Goal: Transaction & Acquisition: Purchase product/service

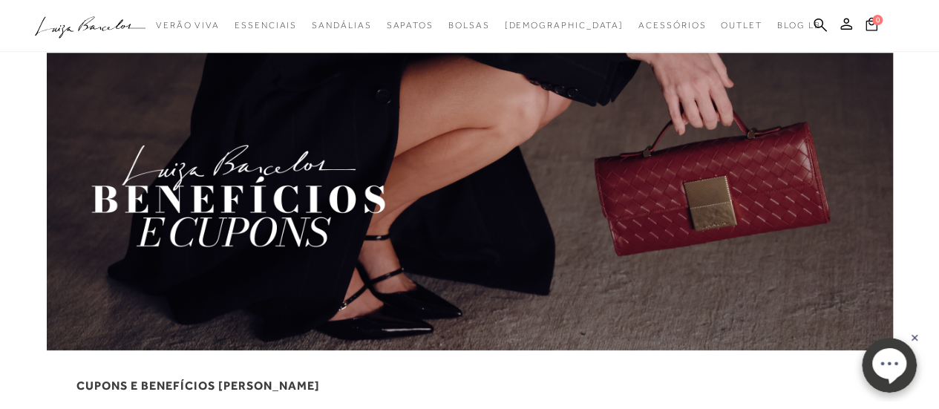
click at [334, 199] on img at bounding box center [470, 202] width 846 height 298
click at [917, 338] on rect at bounding box center [915, 338] width 12 height 12
click at [332, 190] on img at bounding box center [470, 202] width 846 height 298
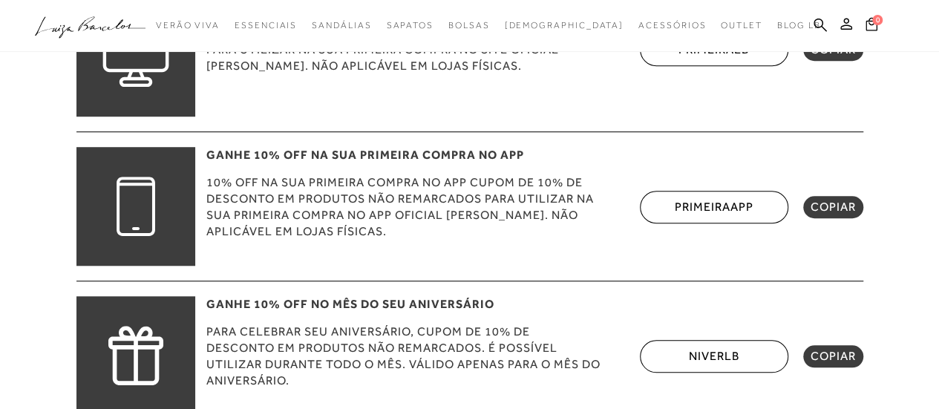
scroll to position [445, 0]
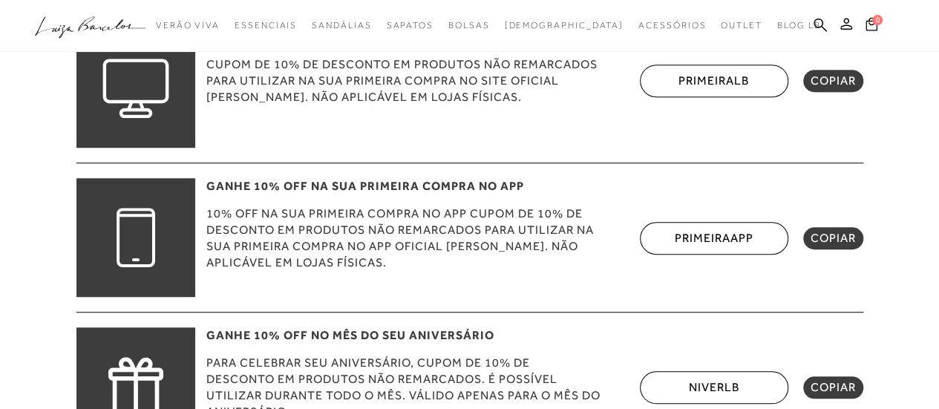
click at [839, 83] on span "COPIAR" at bounding box center [833, 81] width 45 height 15
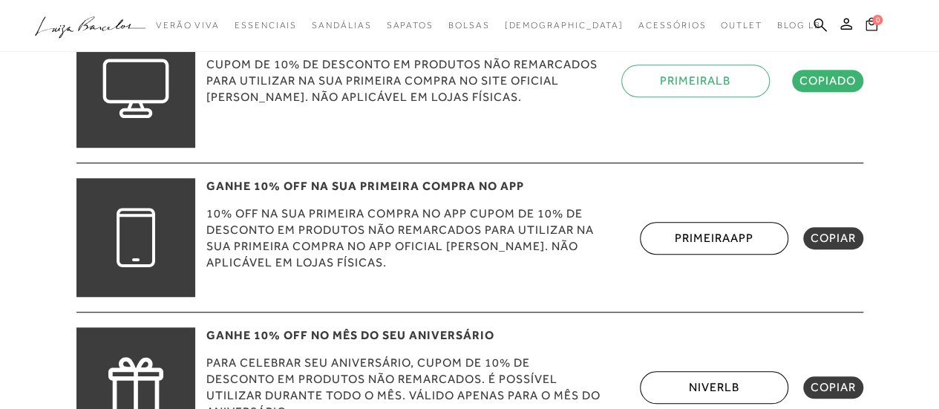
click at [878, 23] on span "0" at bounding box center [877, 20] width 10 height 10
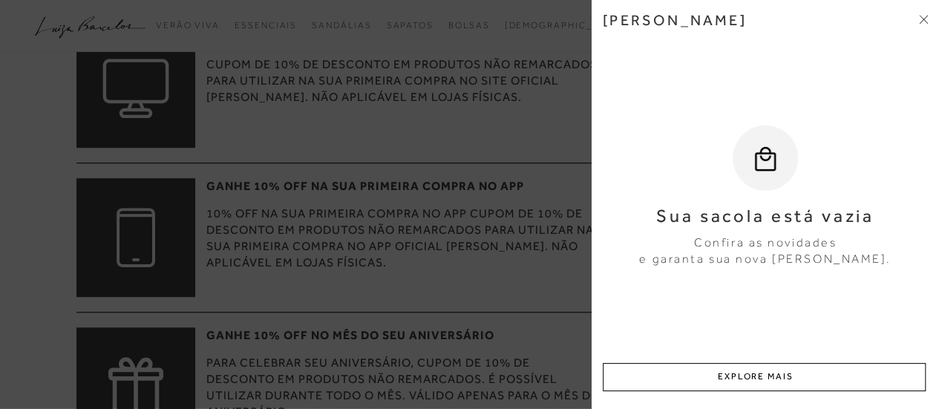
click at [924, 19] on icon at bounding box center [926, 17] width 4 height 4
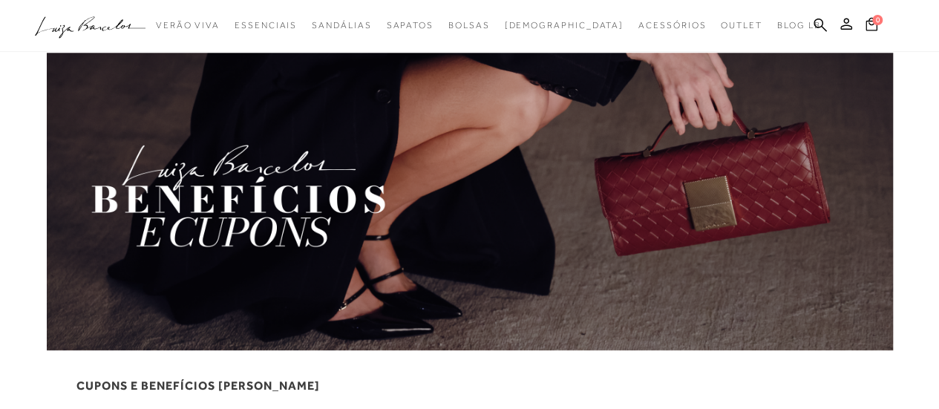
scroll to position [0, 0]
click at [844, 24] on icon at bounding box center [846, 24] width 12 height 12
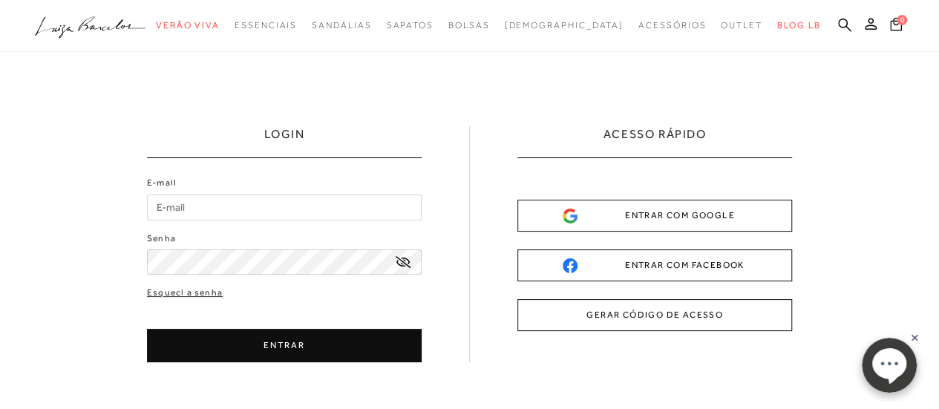
click at [281, 203] on input "E-mail" at bounding box center [284, 208] width 275 height 26
type input "[EMAIL_ADDRESS][DOMAIN_NAME]"
click at [313, 351] on button "ENTRAR" at bounding box center [284, 345] width 275 height 33
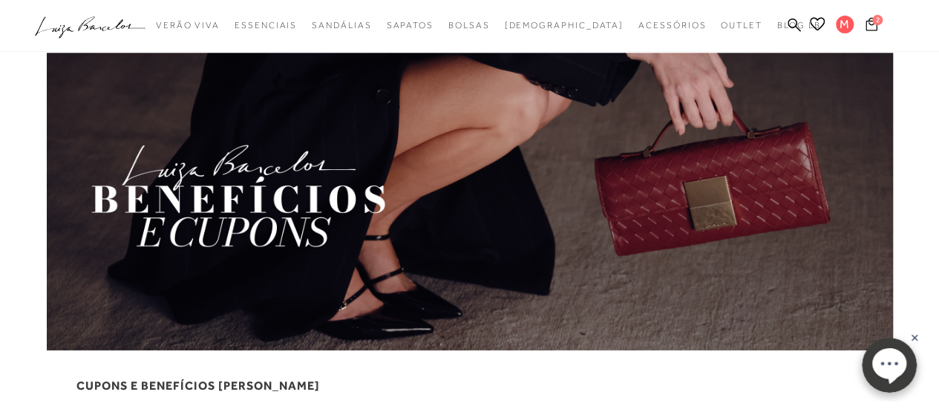
click at [875, 29] on icon at bounding box center [872, 23] width 12 height 13
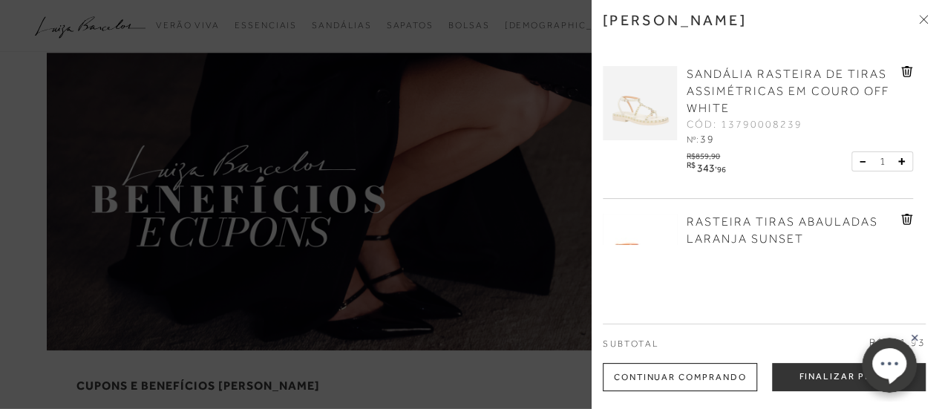
drag, startPoint x: 835, startPoint y: 369, endPoint x: 807, endPoint y: 362, distance: 28.3
click at [835, 369] on button "Finalizar Pedido" at bounding box center [849, 377] width 154 height 28
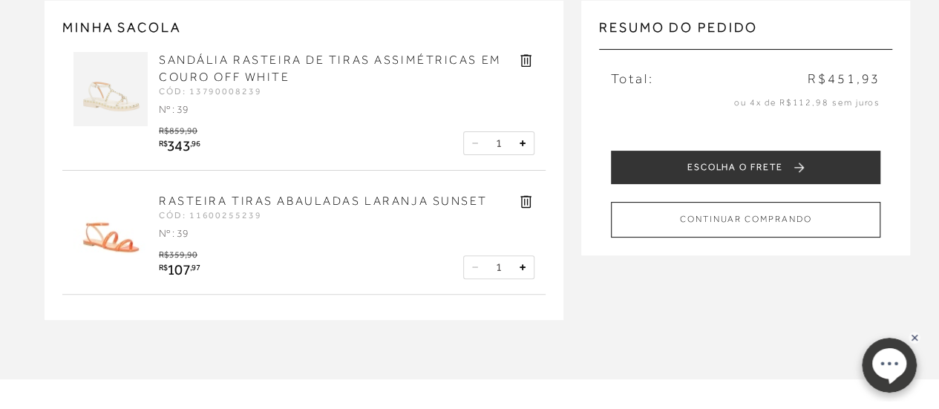
scroll to position [148, 0]
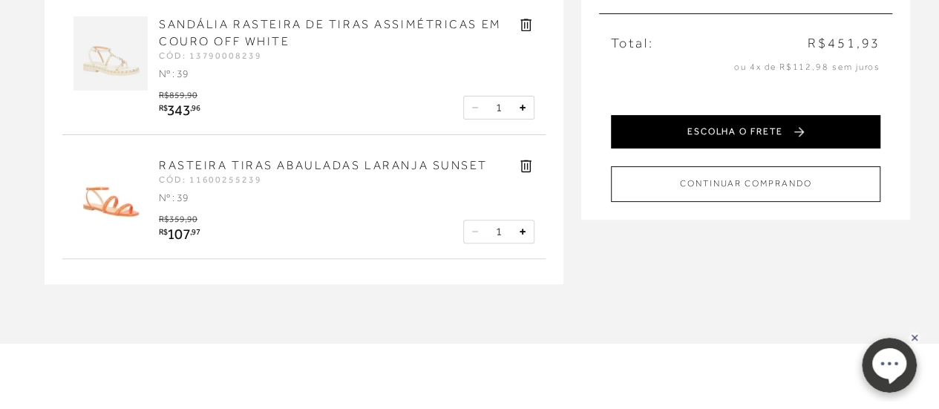
click at [709, 134] on button "ESCOLHA O FRETE" at bounding box center [746, 131] width 270 height 33
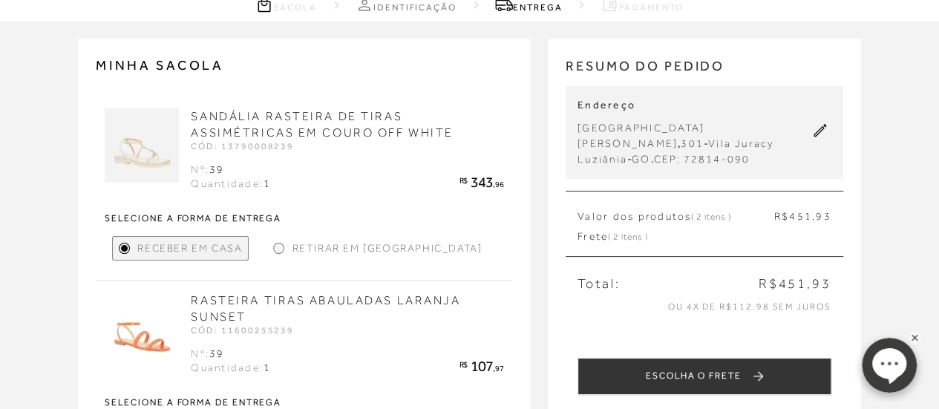
scroll to position [74, 0]
click at [817, 131] on icon at bounding box center [820, 131] width 13 height 13
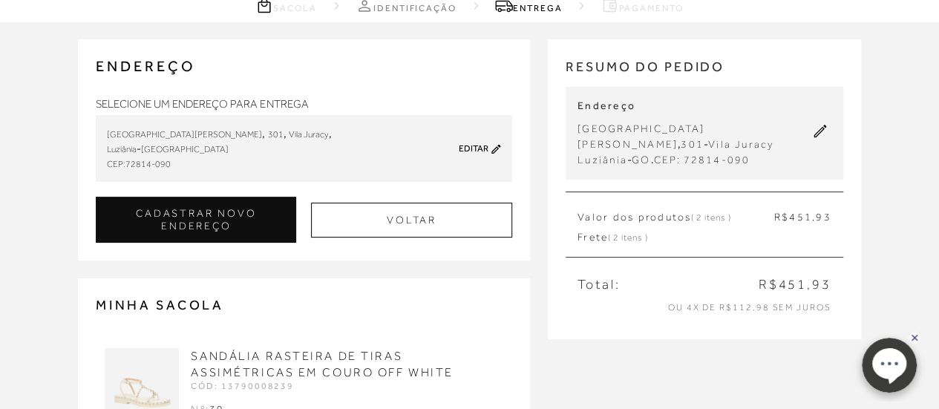
scroll to position [0, 0]
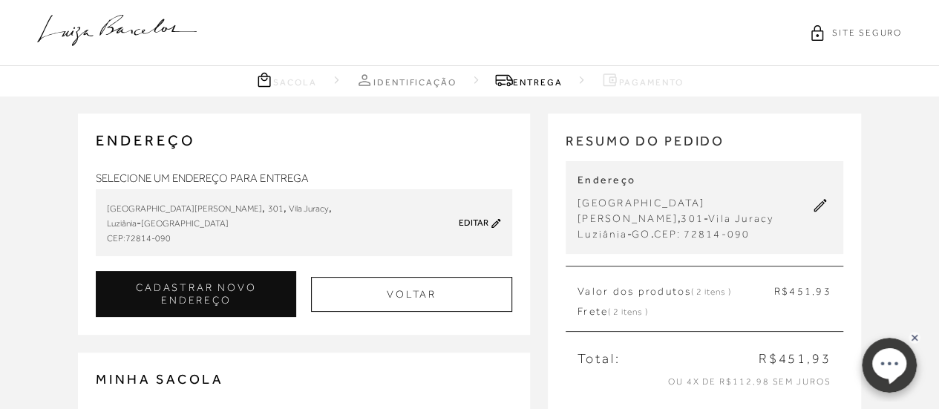
click at [476, 216] on div "[GEOGRAPHIC_DATA][PERSON_NAME] , 301 , [GEOGRAPHIC_DATA] , [GEOGRAPHIC_DATA] - …" at bounding box center [304, 222] width 394 height 45
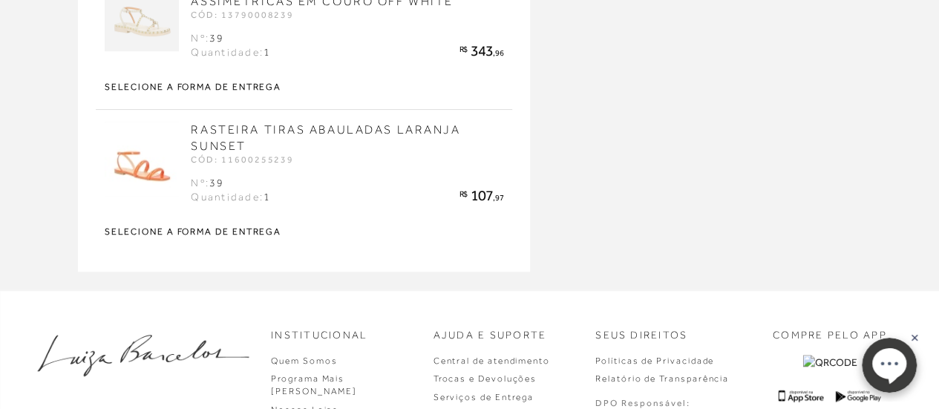
scroll to position [74, 0]
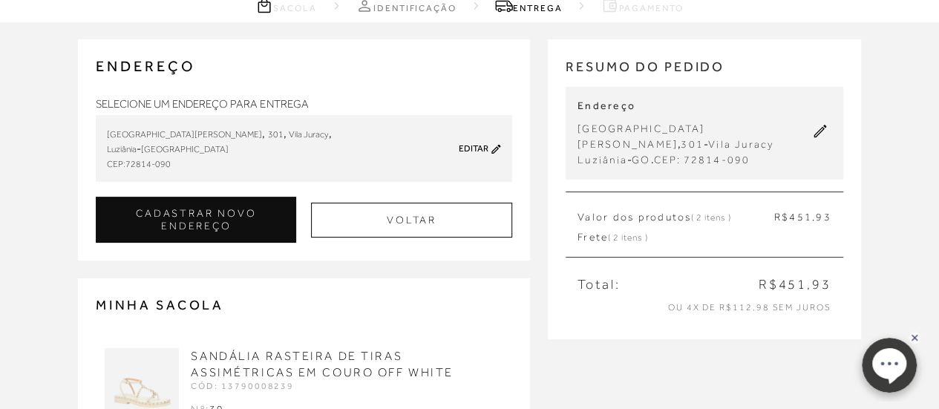
click at [496, 147] on icon at bounding box center [496, 148] width 9 height 9
type input "[PERSON_NAME]"
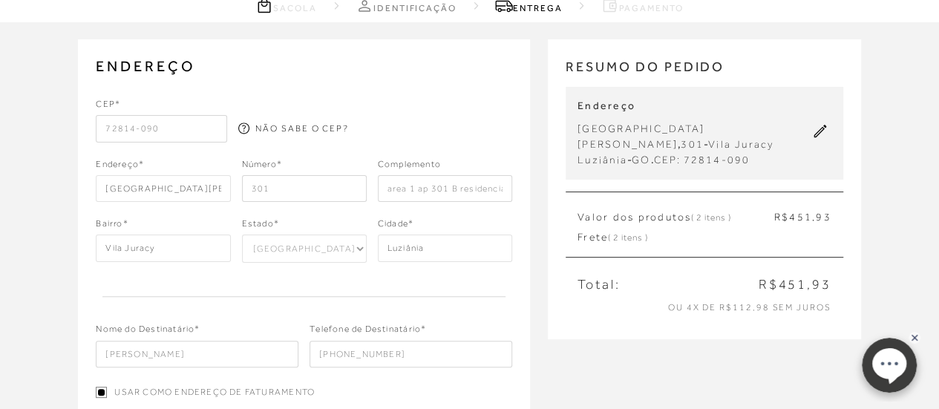
scroll to position [0, 0]
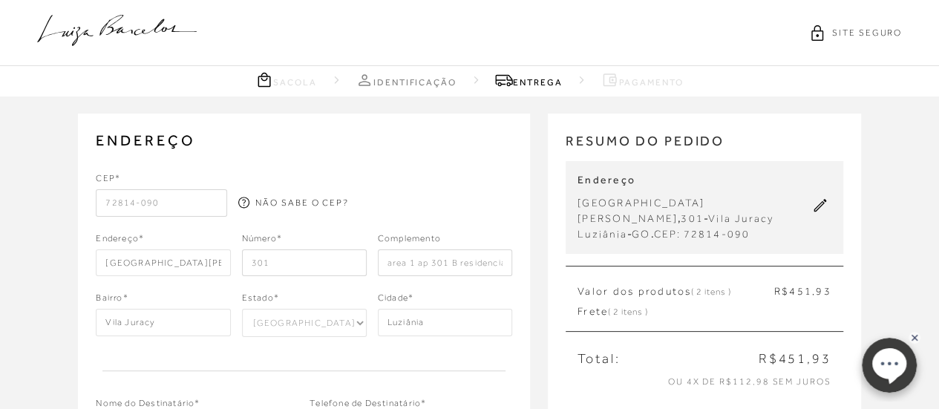
click at [224, 263] on div "Endereço* [GEOGRAPHIC_DATA][PERSON_NAME] Número* 301 Complemento area 1 ap 301 …" at bounding box center [304, 254] width 417 height 45
type input "0"
click at [390, 271] on input "area 1 ap 301 B residencial aguas claras" at bounding box center [445, 262] width 134 height 27
drag, startPoint x: 506, startPoint y: 259, endPoint x: 327, endPoint y: 255, distance: 178.3
click at [327, 255] on div "Endereço* [GEOGRAPHIC_DATA][PERSON_NAME] Número* 0 Complemento rea 1 ap 301 B r…" at bounding box center [304, 254] width 417 height 45
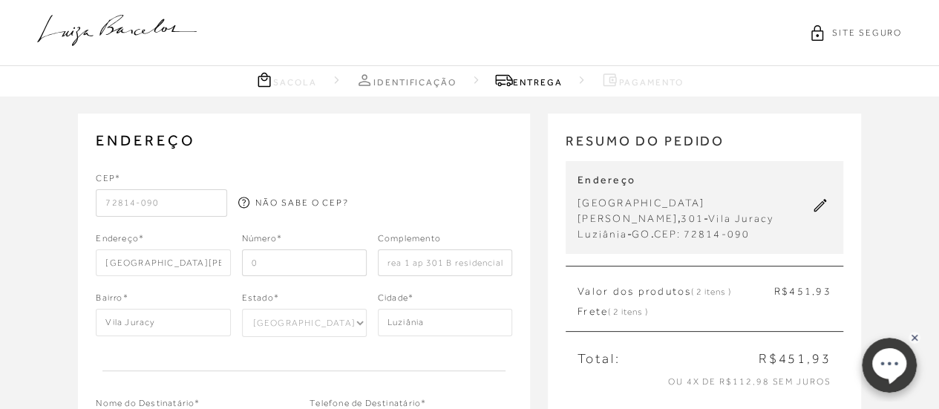
click at [389, 265] on input "rea 1 ap 301 B residencial aguas claras" at bounding box center [445, 262] width 134 height 27
type input "ea 1 ap 301 B residencial aguas claras"
click at [293, 265] on input "0" at bounding box center [304, 262] width 125 height 27
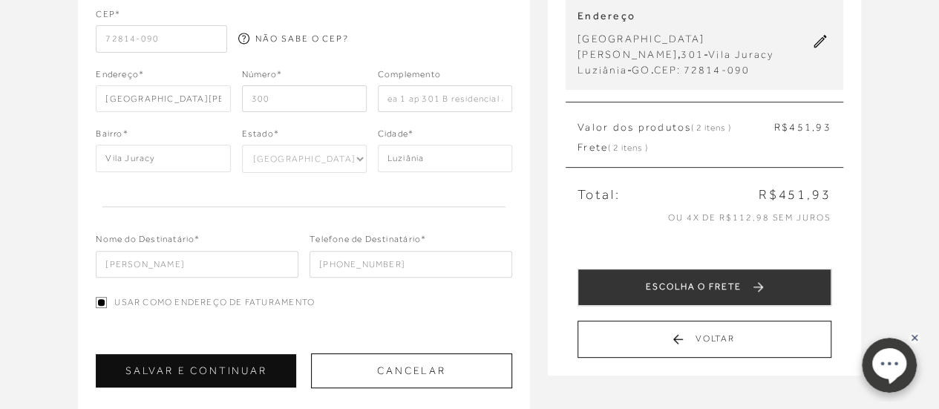
scroll to position [297, 0]
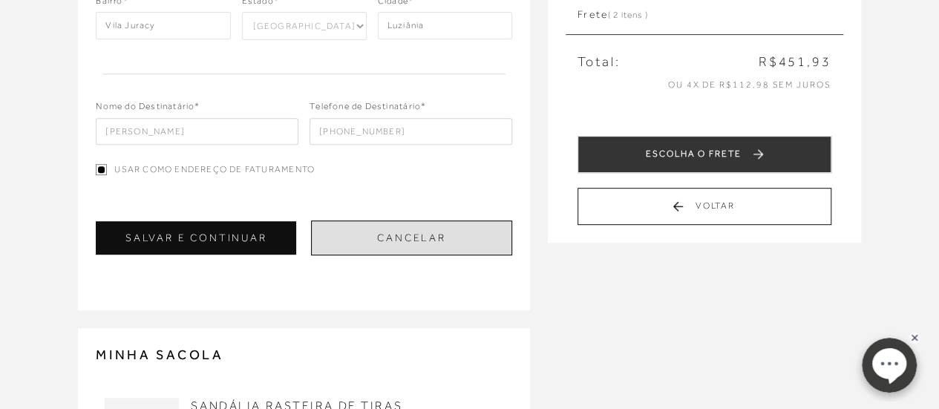
type input "300"
click at [385, 244] on button "Cancelar" at bounding box center [411, 238] width 201 height 35
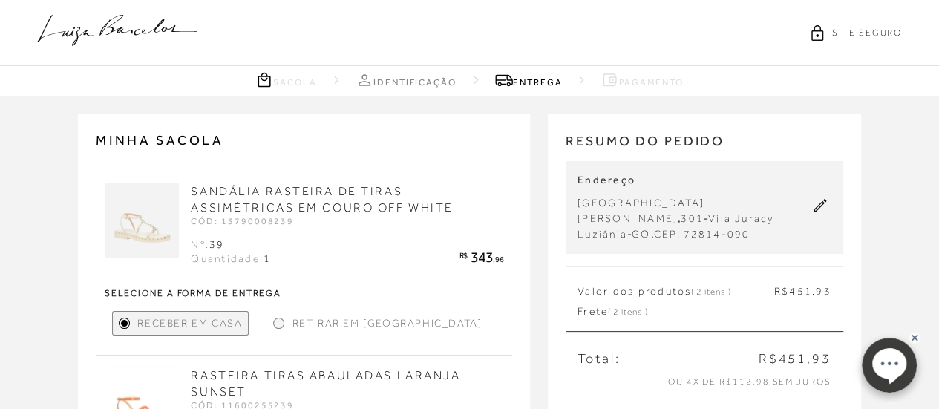
scroll to position [74, 0]
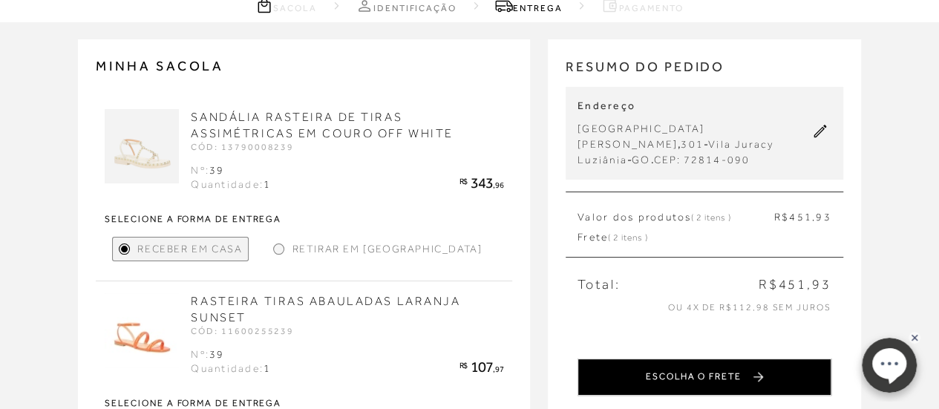
click at [730, 364] on button "ESCOLHA O FRETE" at bounding box center [705, 377] width 254 height 37
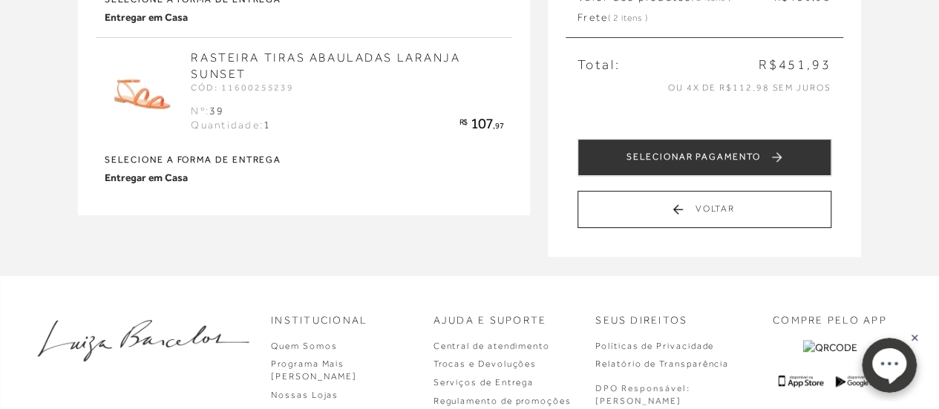
scroll to position [297, 0]
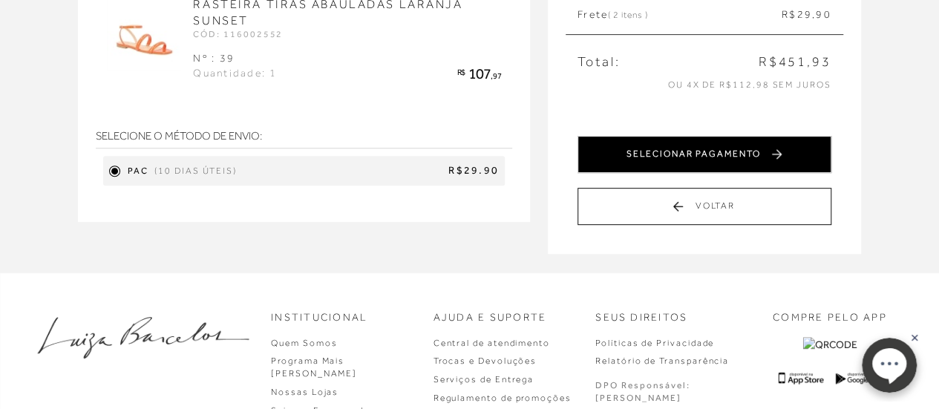
click at [701, 158] on button "SELECIONAR PAGAMENTO" at bounding box center [705, 154] width 254 height 37
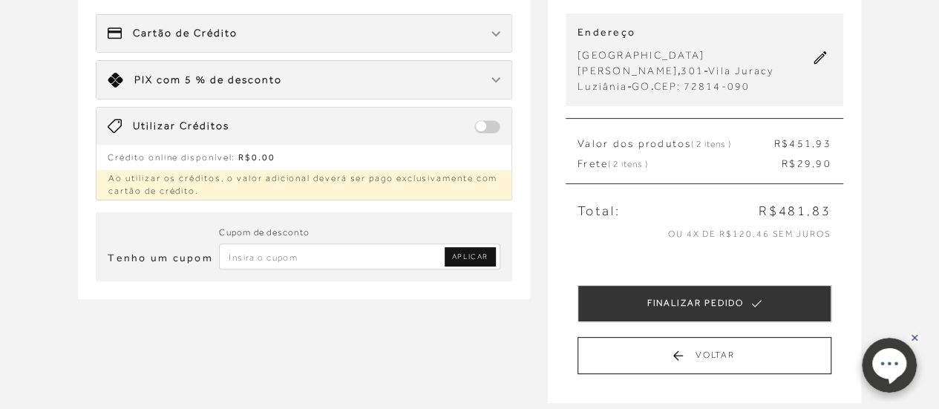
scroll to position [148, 0]
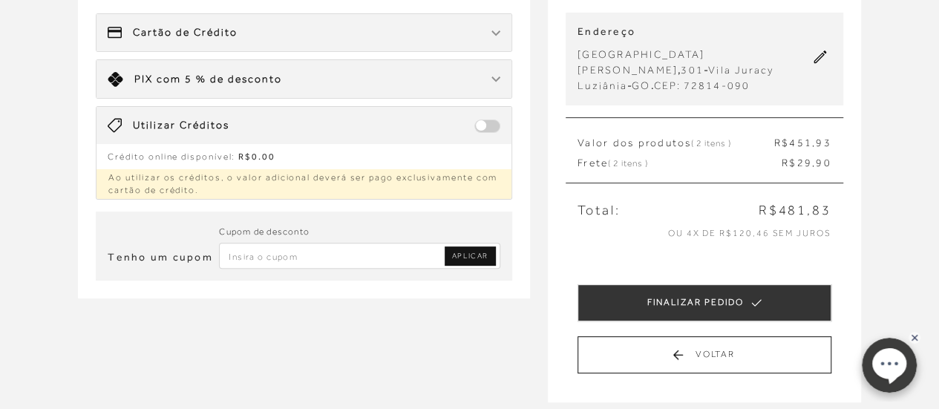
click at [312, 245] on input "Inserir Código da Promoção" at bounding box center [359, 256] width 281 height 26
paste input "rea 1 ap 301 B residencial"
drag, startPoint x: 398, startPoint y: 258, endPoint x: 215, endPoint y: 264, distance: 183.5
click at [215, 264] on div "Tenho um cupom Cupom de desconto rea 1 ap 301 B residencial APLICAR" at bounding box center [304, 246] width 417 height 69
click at [290, 252] on input "PRIMEIRAALB" at bounding box center [359, 256] width 281 height 26
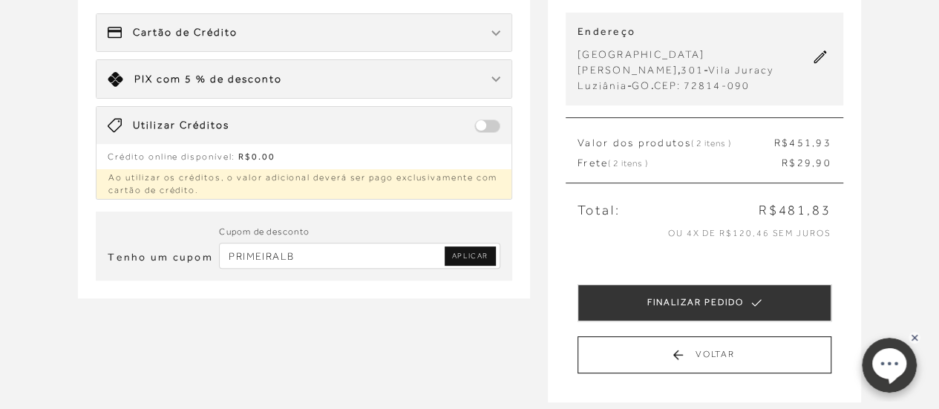
type input "PRIMEIRALB"
click at [453, 259] on span "APLICAR" at bounding box center [470, 256] width 36 height 10
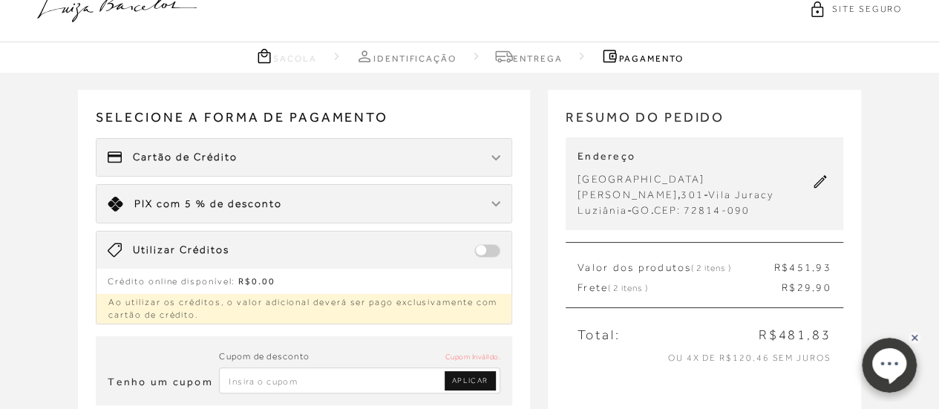
scroll to position [0, 0]
